Goal: Information Seeking & Learning: Learn about a topic

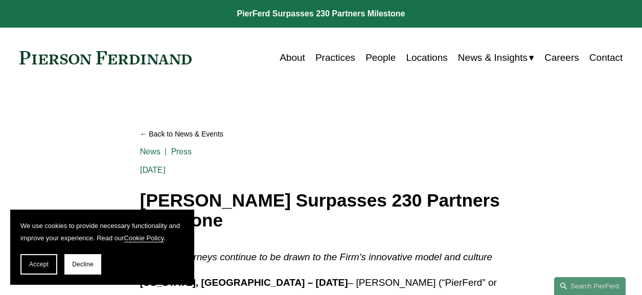
click at [0, 0] on span "News" at bounding box center [0, 0] width 0 height 0
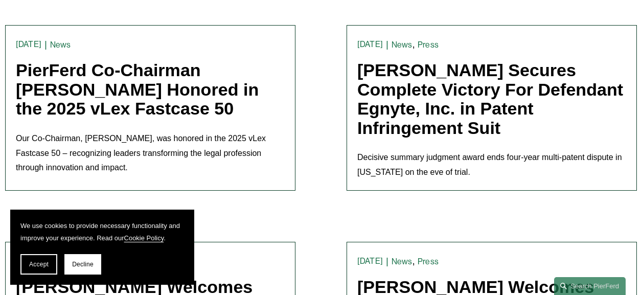
scroll to position [266, 0]
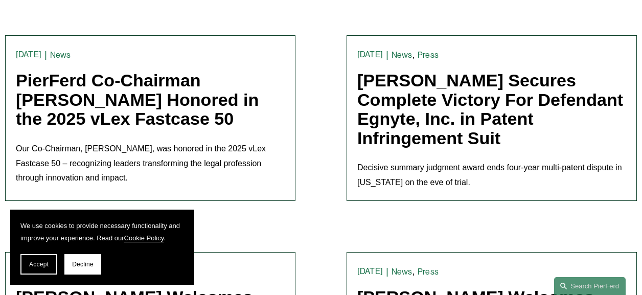
click at [227, 75] on link "PierFerd Co-Chairman [PERSON_NAME] Honored in the 2025 vLex Fastcase 50" at bounding box center [137, 100] width 243 height 58
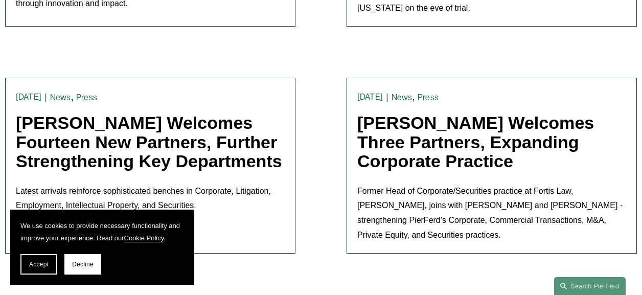
scroll to position [441, 0]
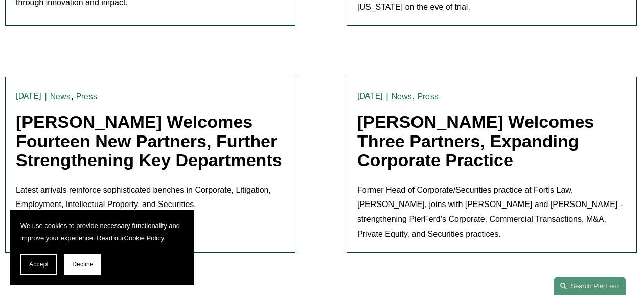
click at [444, 136] on link "Pierson Ferdinand Welcomes Three Partners, Expanding Corporate Practice" at bounding box center [475, 141] width 237 height 58
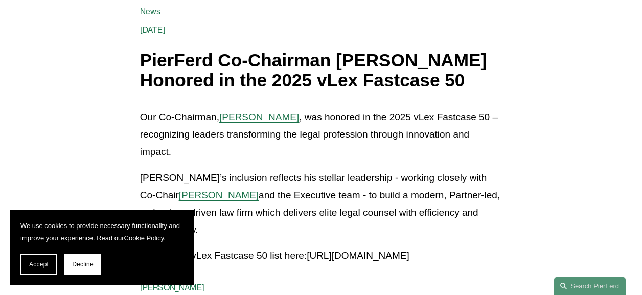
scroll to position [143, 0]
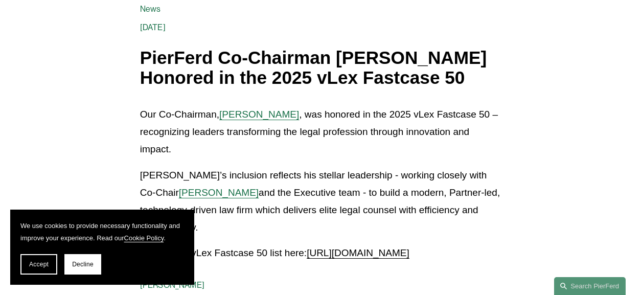
drag, startPoint x: 0, startPoint y: 0, endPoint x: 227, endPoint y: 75, distance: 239.2
click at [227, 75] on h1 "PierFerd Co-Chairman [PERSON_NAME] Honored in the 2025 vLex Fastcase 50" at bounding box center [321, 67] width 362 height 39
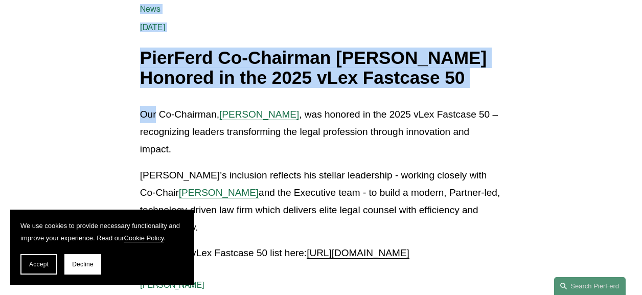
drag, startPoint x: 142, startPoint y: 53, endPoint x: 155, endPoint y: 109, distance: 57.4
click at [155, 109] on div "Back to News & Events PierFerd Co-Chairman [PERSON_NAME] Honored in the 2025 vL…" at bounding box center [321, 134] width 362 height 312
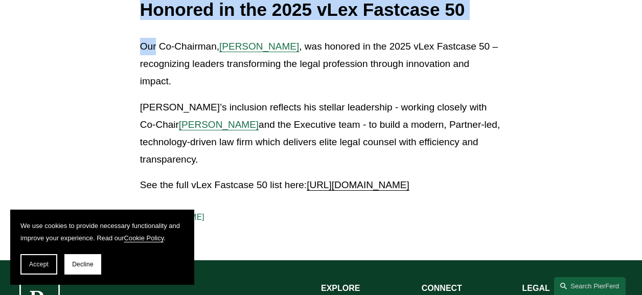
scroll to position [83, 0]
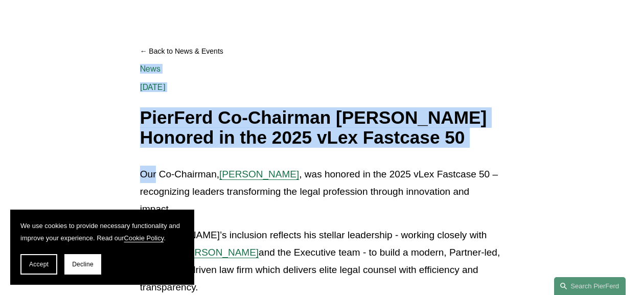
click at [155, 109] on h1 "PierFerd Co-Chairman [PERSON_NAME] Honored in the 2025 vLex Fastcase 50" at bounding box center [321, 127] width 362 height 39
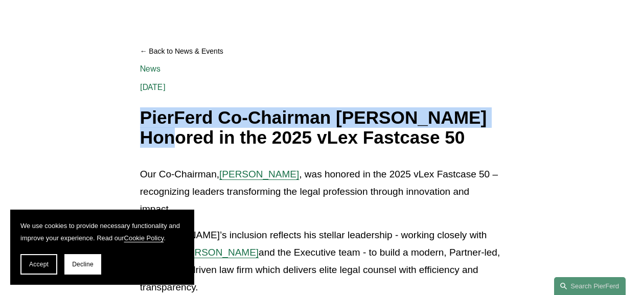
drag, startPoint x: 143, startPoint y: 114, endPoint x: 165, endPoint y: 140, distance: 33.8
click at [165, 140] on h1 "PierFerd Co-Chairman [PERSON_NAME] Honored in the 2025 vLex Fastcase 50" at bounding box center [321, 127] width 362 height 39
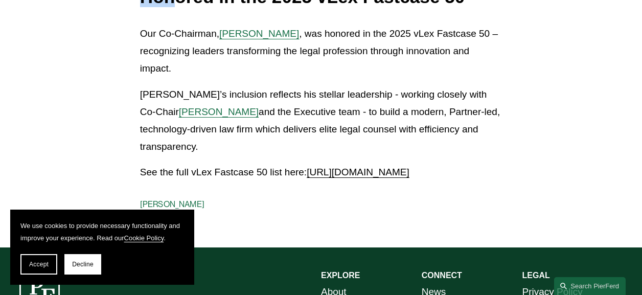
scroll to position [240, 0]
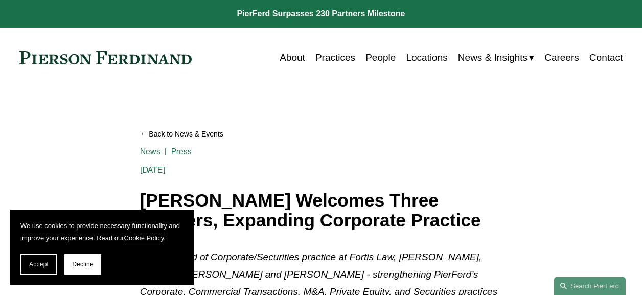
scroll to position [181, 0]
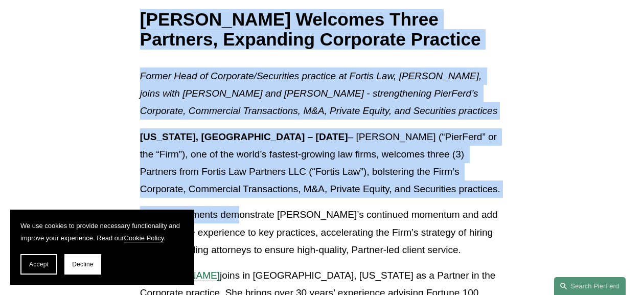
drag, startPoint x: 142, startPoint y: 20, endPoint x: 251, endPoint y: 208, distance: 217.2
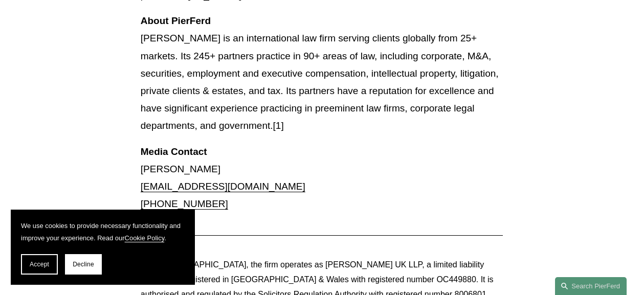
scroll to position [1336, 0]
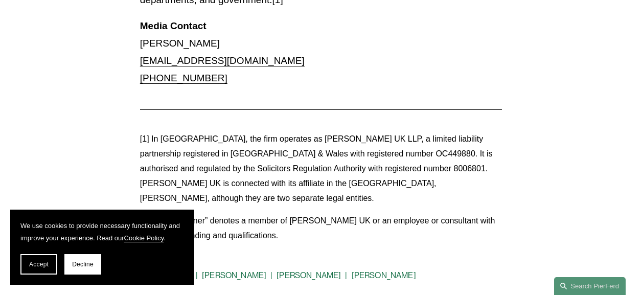
click at [305, 214] on p "The word “partner” denotes a member of Pierson Ferdinand UK or an employee or c…" at bounding box center [321, 229] width 362 height 30
copy div "Pierson Ferdinand Welcomes Three Partners, Expanding Corporate Practice News Pr…"
